Goal: Navigation & Orientation: Find specific page/section

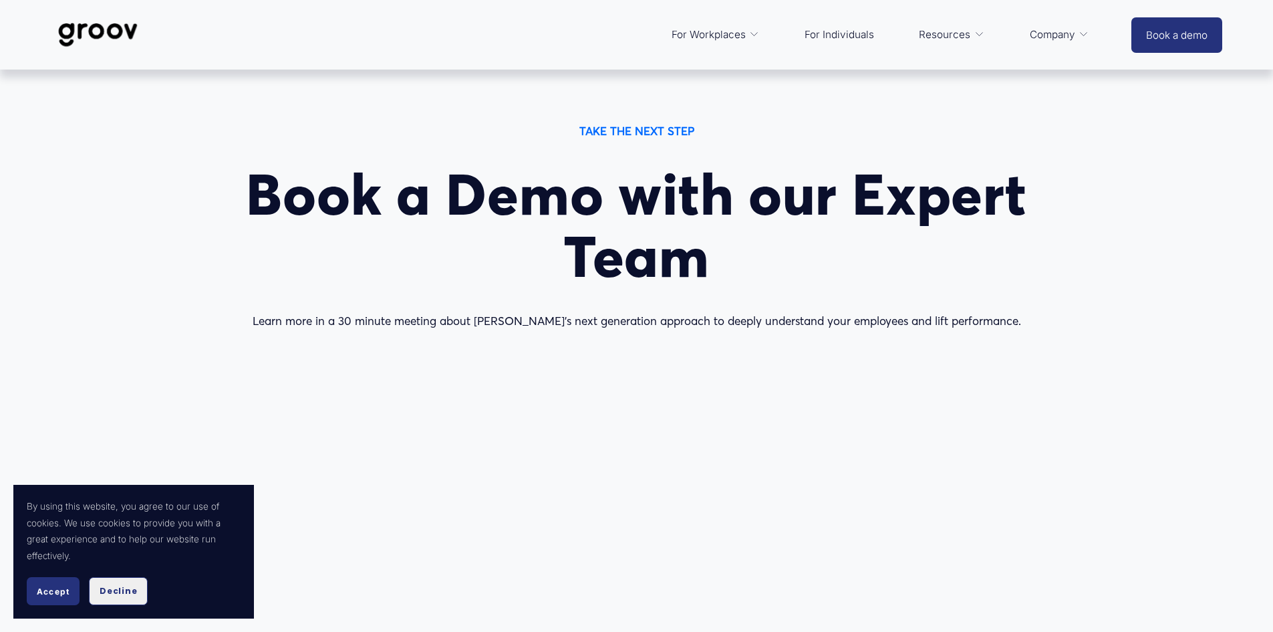
drag, startPoint x: 108, startPoint y: 590, endPoint x: 132, endPoint y: 467, distance: 126.0
click at [108, 590] on span "Decline" at bounding box center [118, 591] width 37 height 12
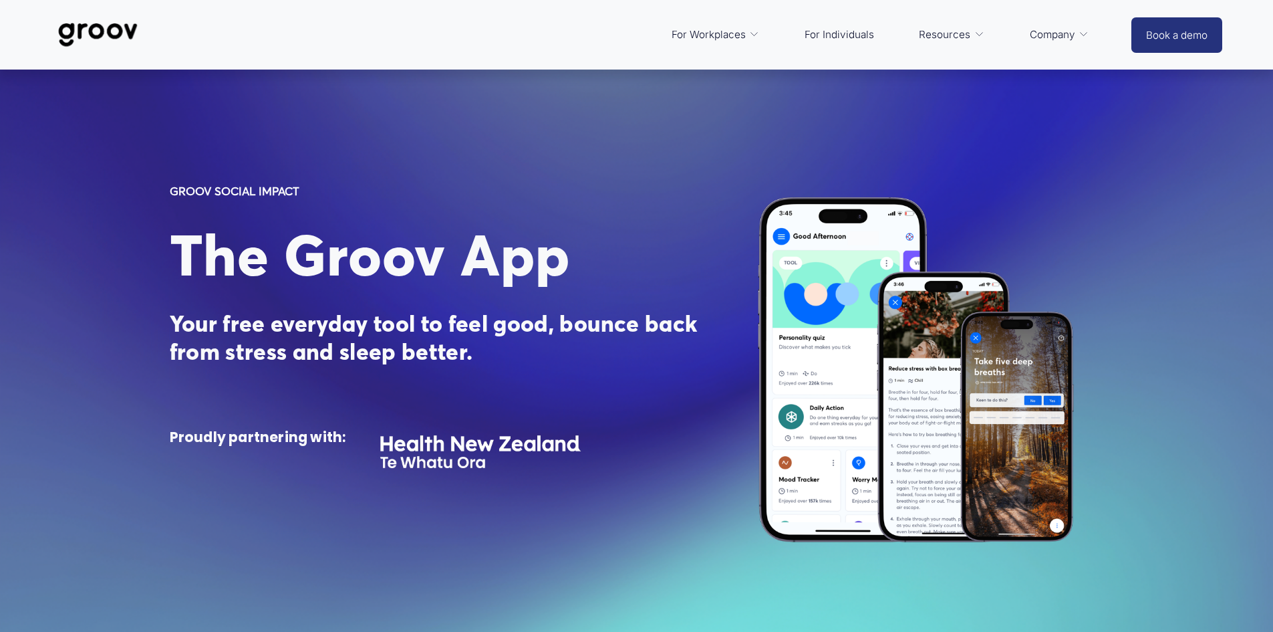
click at [944, 214] on div at bounding box center [931, 370] width 346 height 346
